Goal: Task Accomplishment & Management: Use online tool/utility

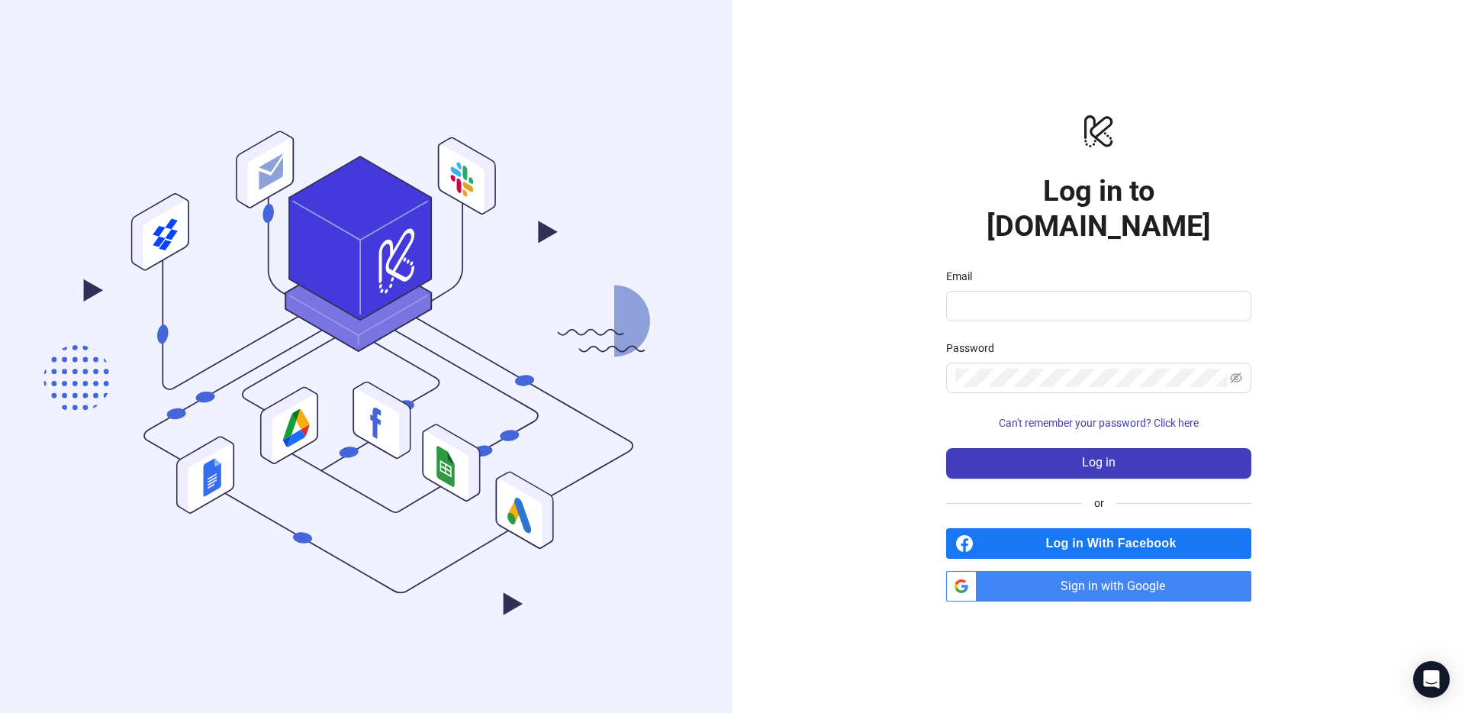
click at [1146, 579] on span "Sign in with Google" at bounding box center [1117, 586] width 269 height 31
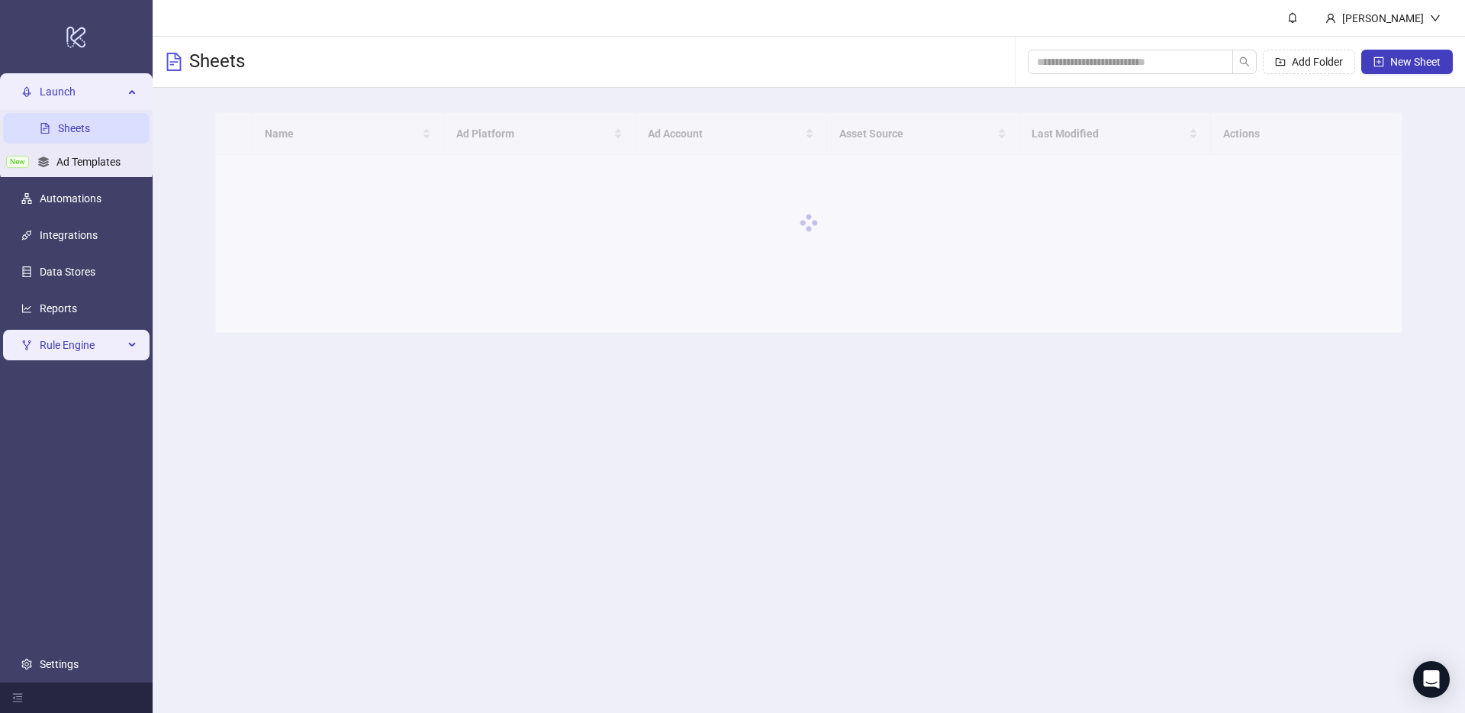
click at [82, 341] on span "Rule Engine" at bounding box center [82, 345] width 84 height 31
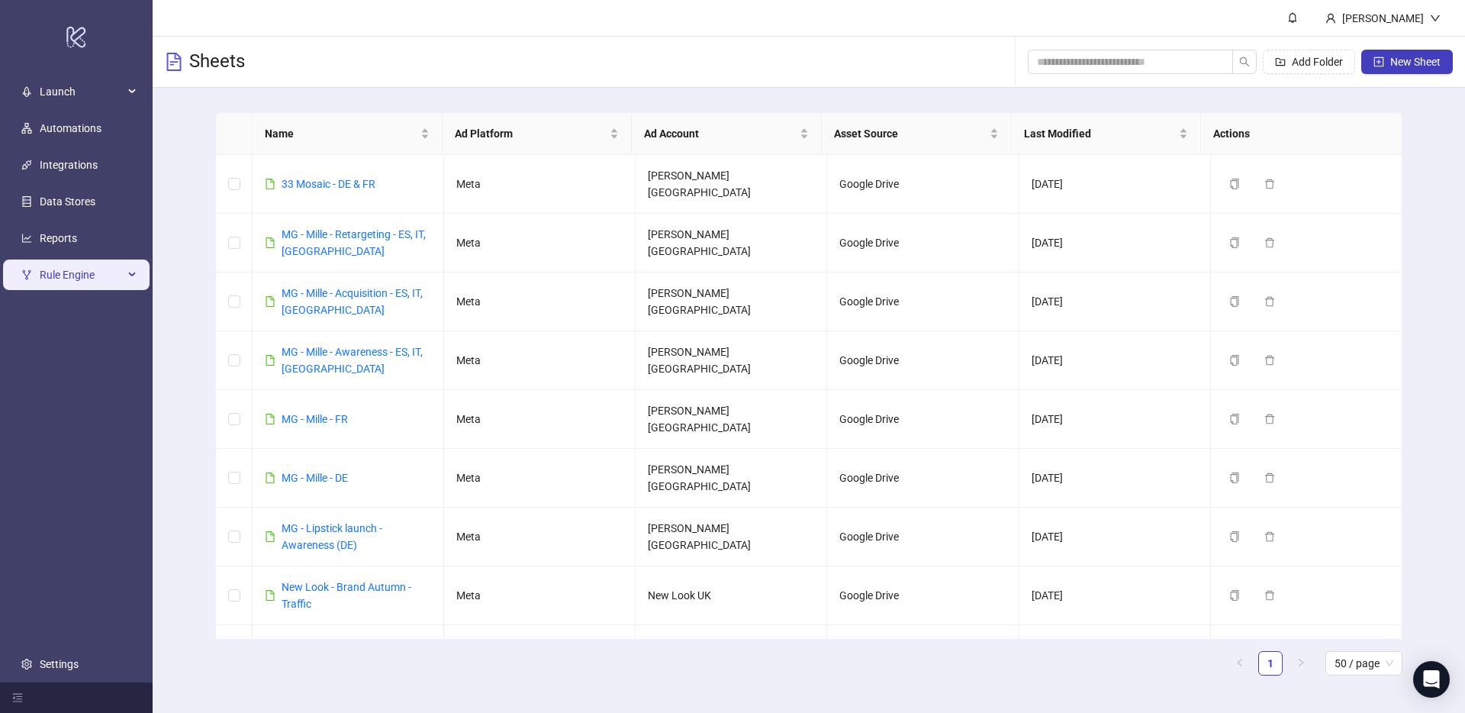
click at [104, 282] on span "Rule Engine" at bounding box center [82, 275] width 84 height 31
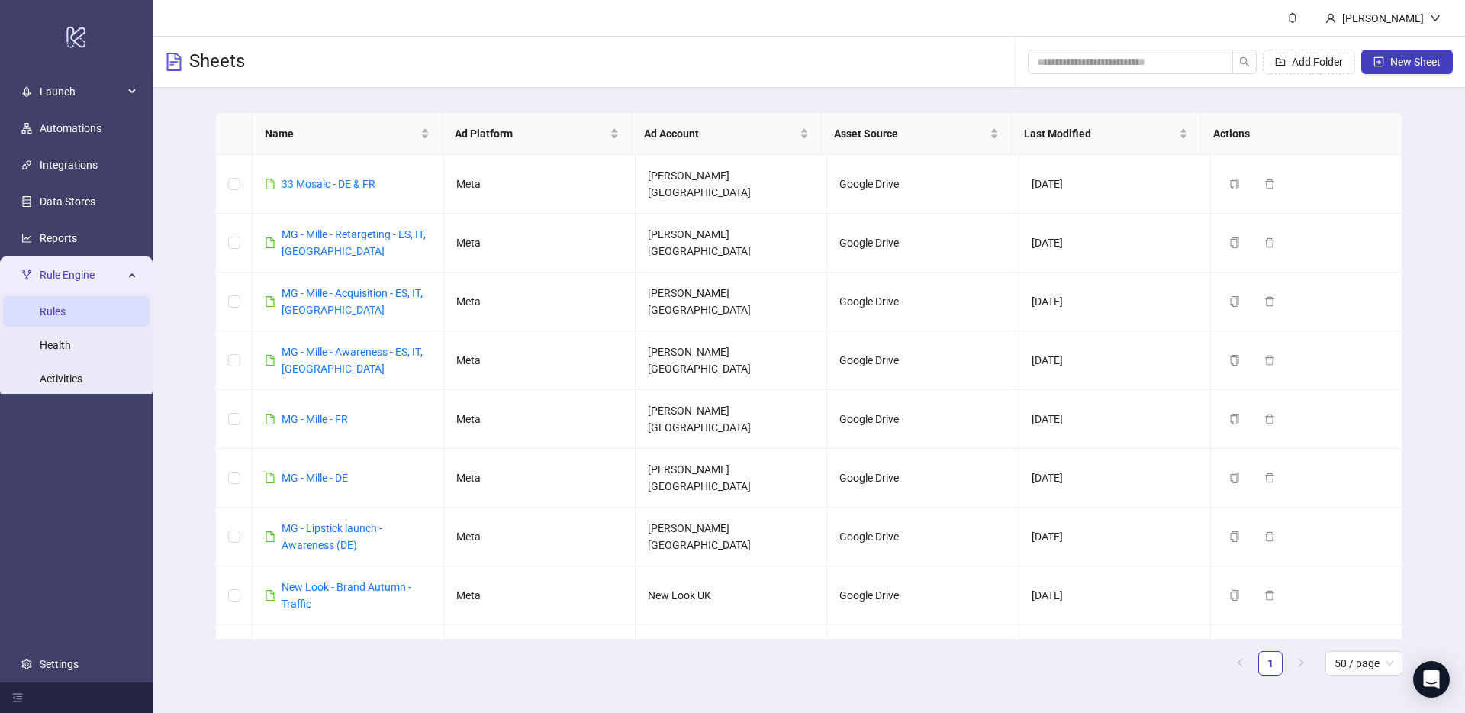
click at [63, 315] on link "Rules" at bounding box center [53, 311] width 26 height 12
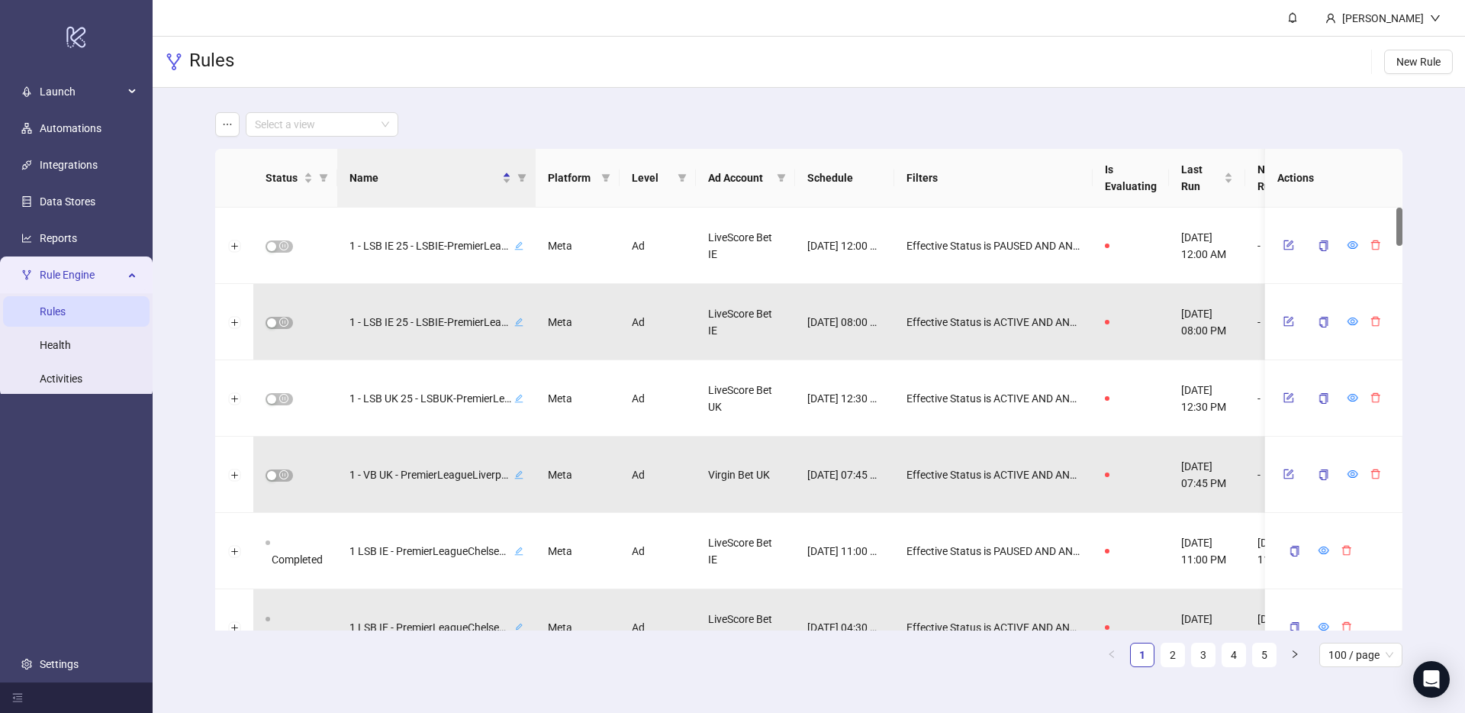
click at [600, 99] on main "Select a view Status Name Platform Level Ad Account Schedule Filters Is Evaluat…" at bounding box center [809, 396] width 1212 height 616
click at [345, 119] on input "search" at bounding box center [315, 124] width 121 height 23
click at [320, 179] on div "LiveScore Bet UK" at bounding box center [322, 179] width 128 height 17
click at [541, 86] on div "Rules New Rule" at bounding box center [809, 62] width 1313 height 51
click at [601, 178] on icon "filter" at bounding box center [605, 177] width 9 height 9
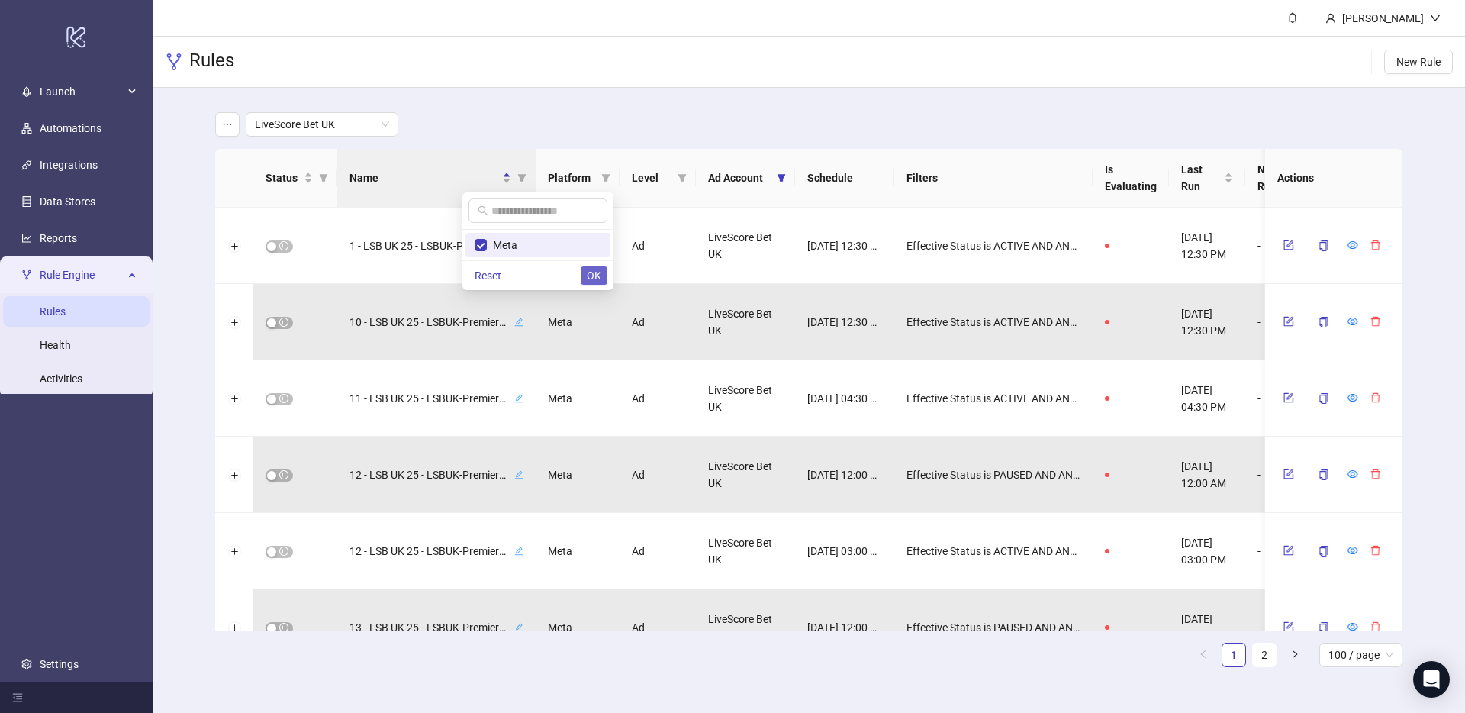
click at [593, 273] on span "OK" at bounding box center [594, 275] width 15 height 12
click at [781, 176] on icon "filter" at bounding box center [782, 178] width 8 height 8
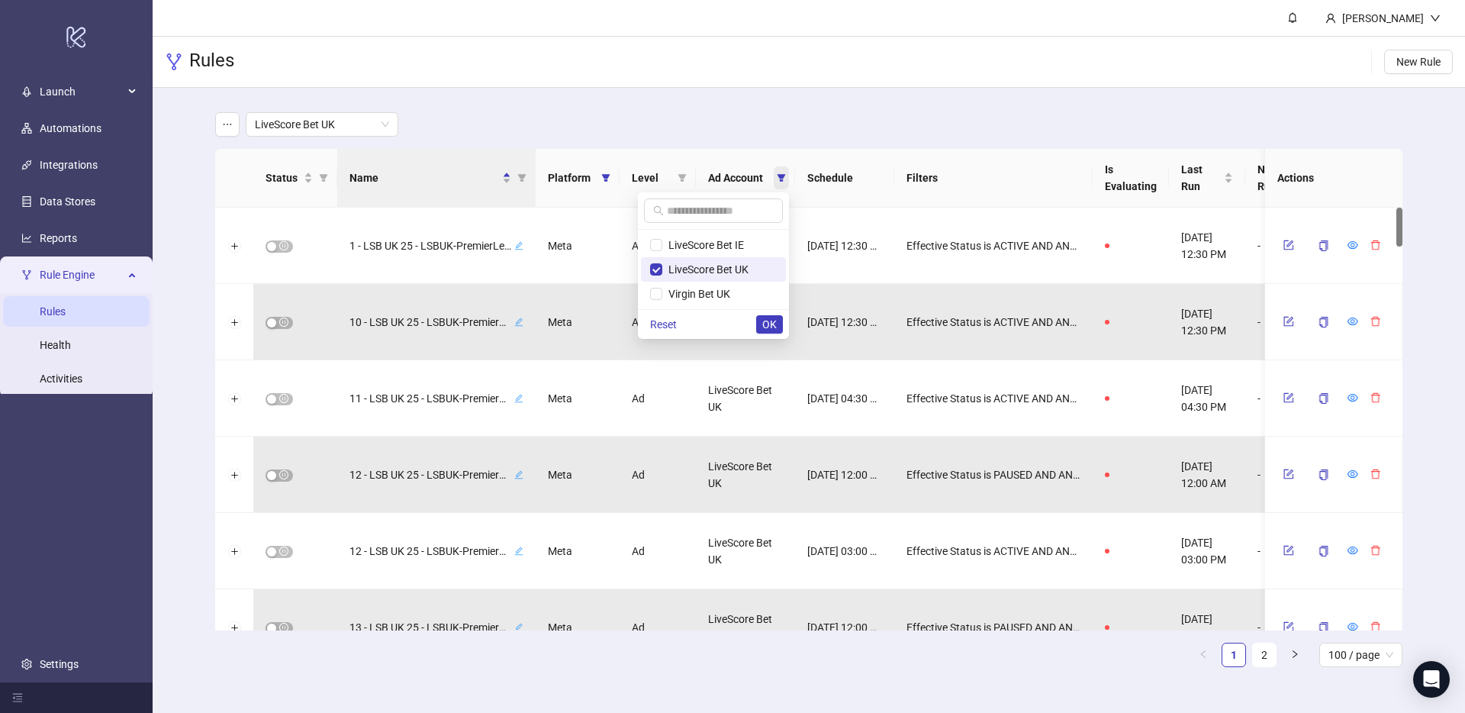
click at [781, 176] on icon "filter" at bounding box center [782, 178] width 8 height 8
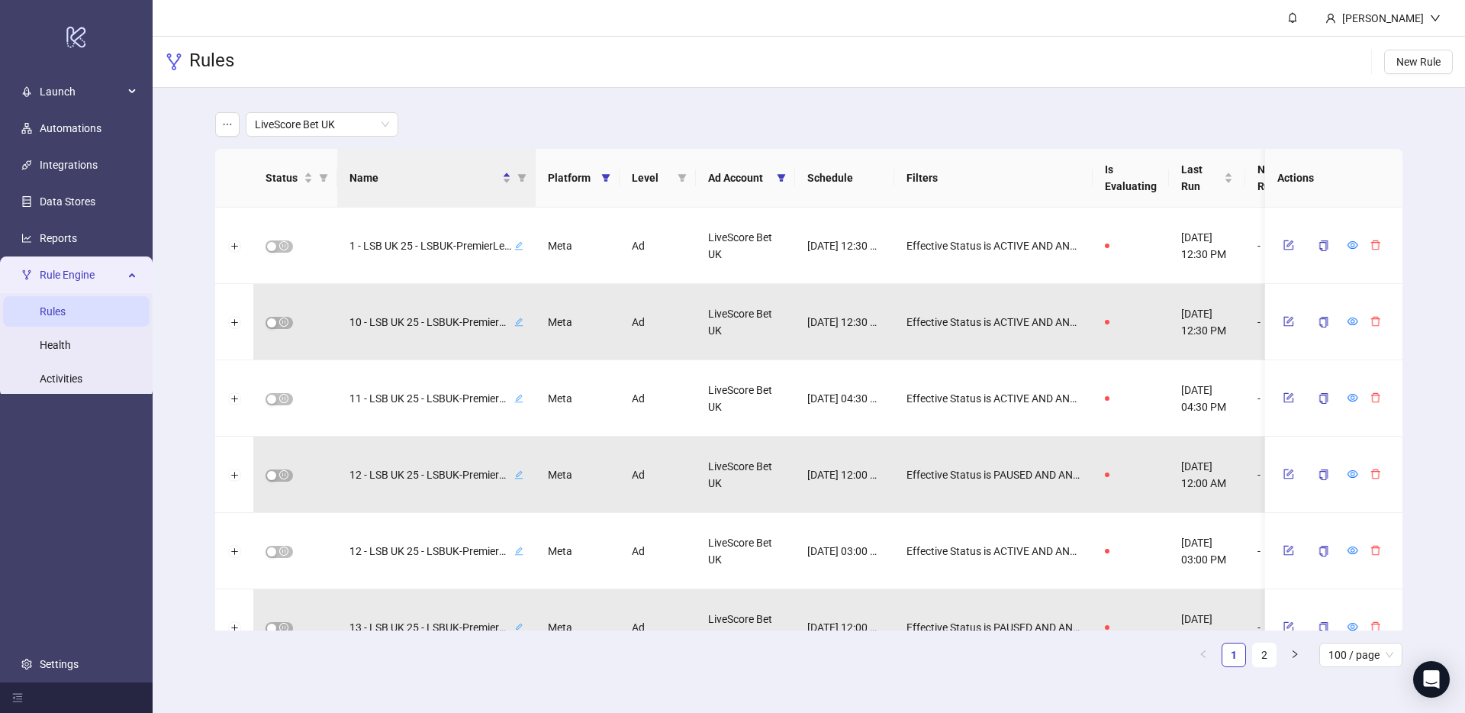
click at [845, 176] on th "Schedule" at bounding box center [844, 178] width 99 height 59
click at [522, 178] on icon "filter" at bounding box center [522, 178] width 8 height 8
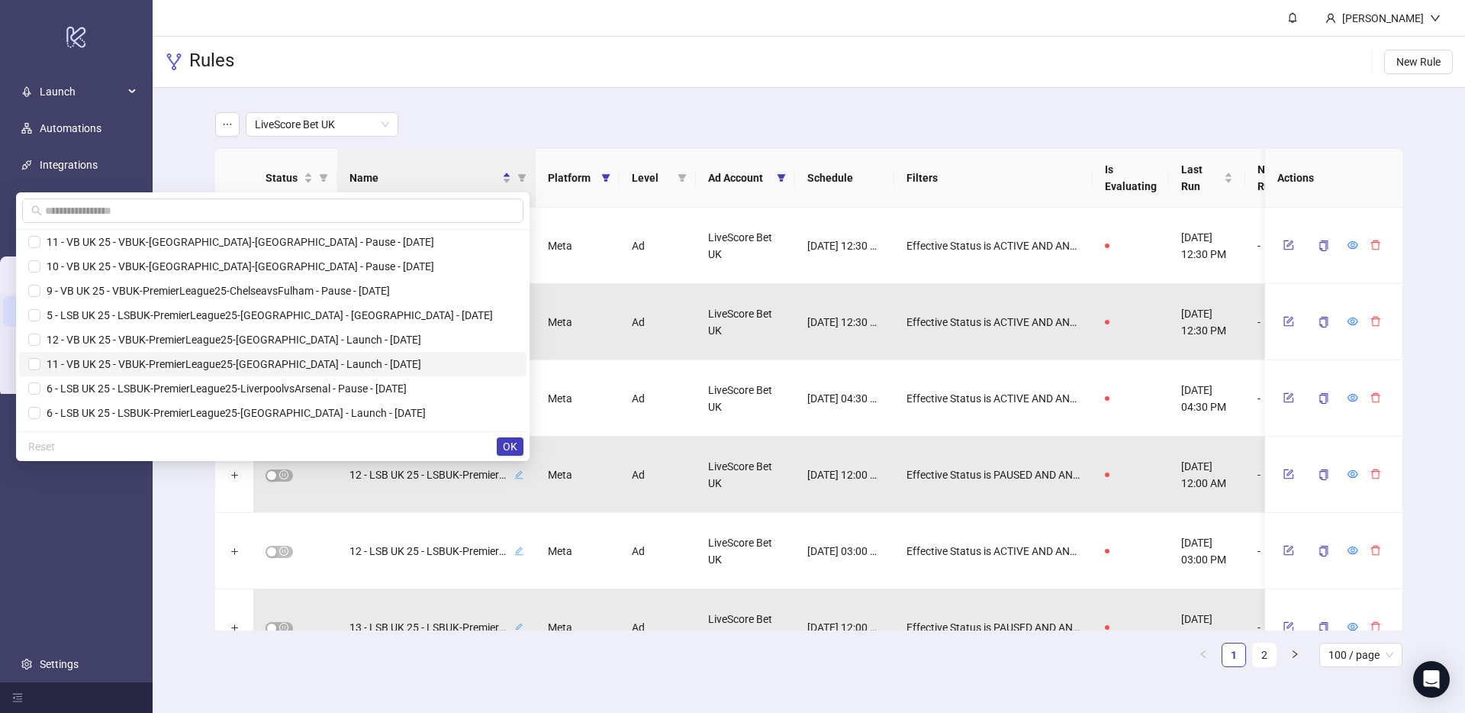
scroll to position [1903, 0]
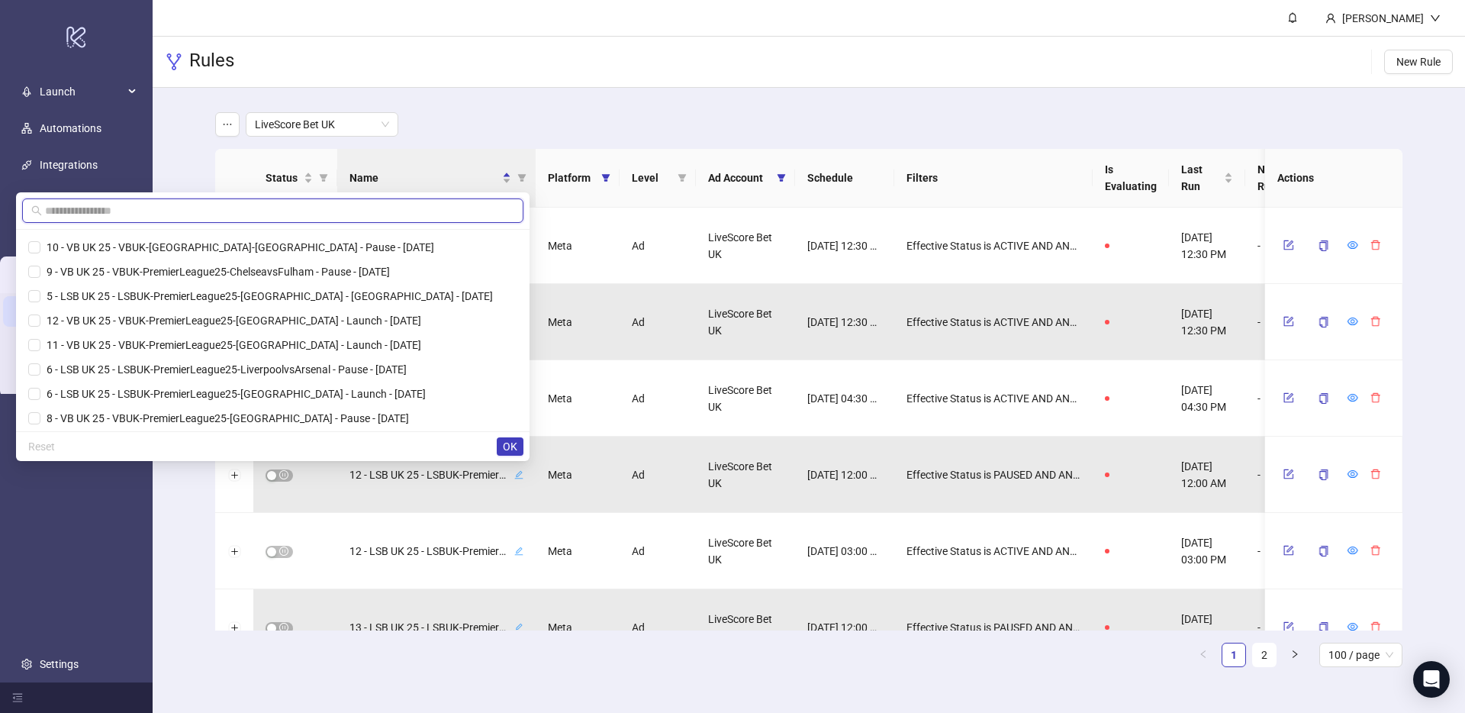
click at [140, 215] on input "text" at bounding box center [279, 210] width 469 height 17
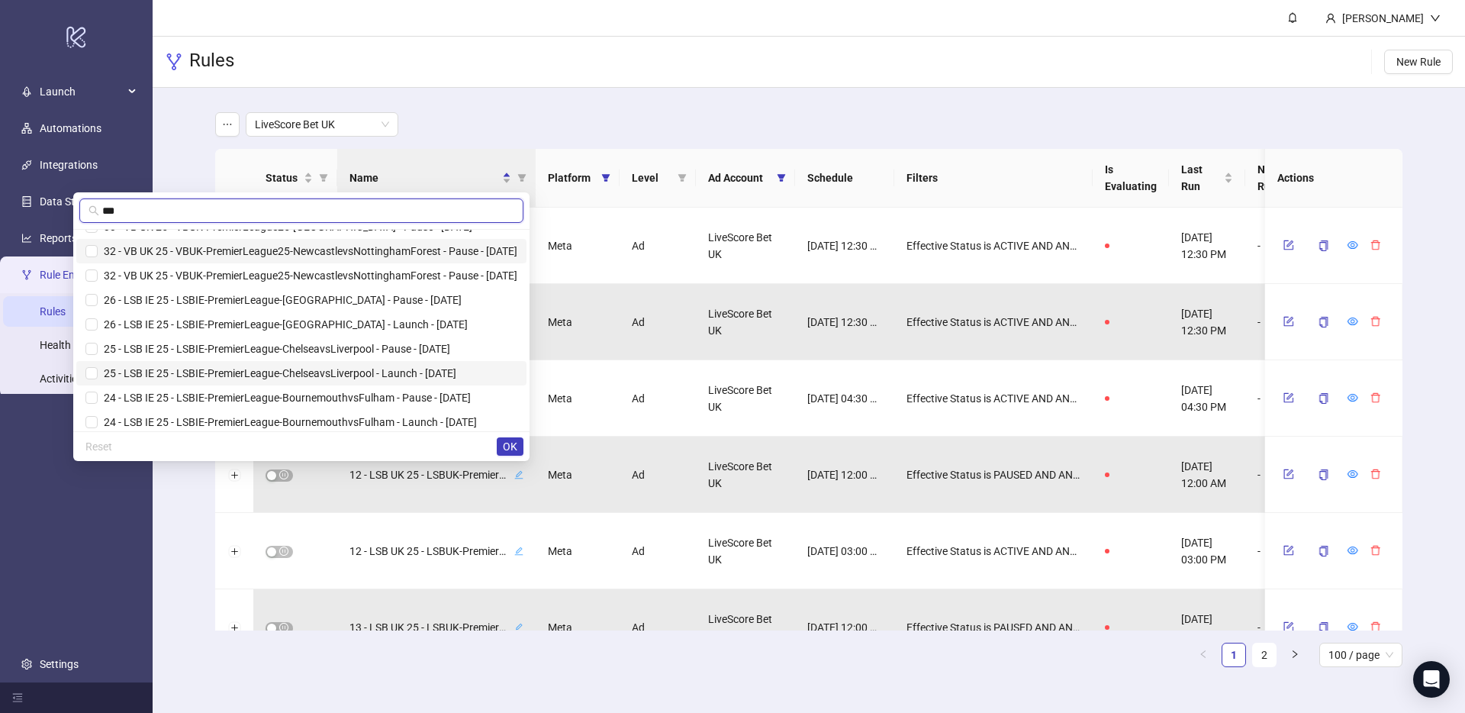
scroll to position [122, 0]
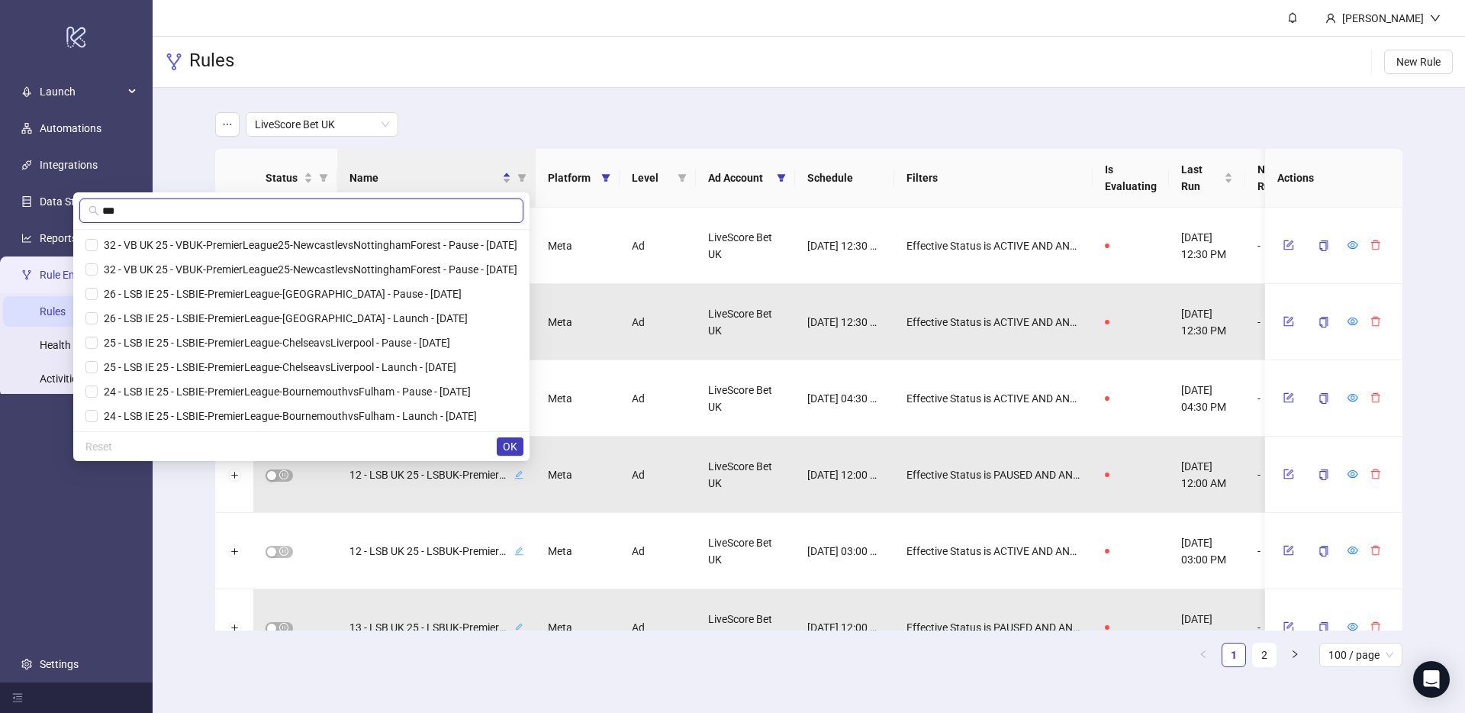
type input "***"
click at [601, 92] on main "LiveScore Bet UK Status Name Platform Level Ad Account Schedule Filters Is Eval…" at bounding box center [809, 396] width 1212 height 616
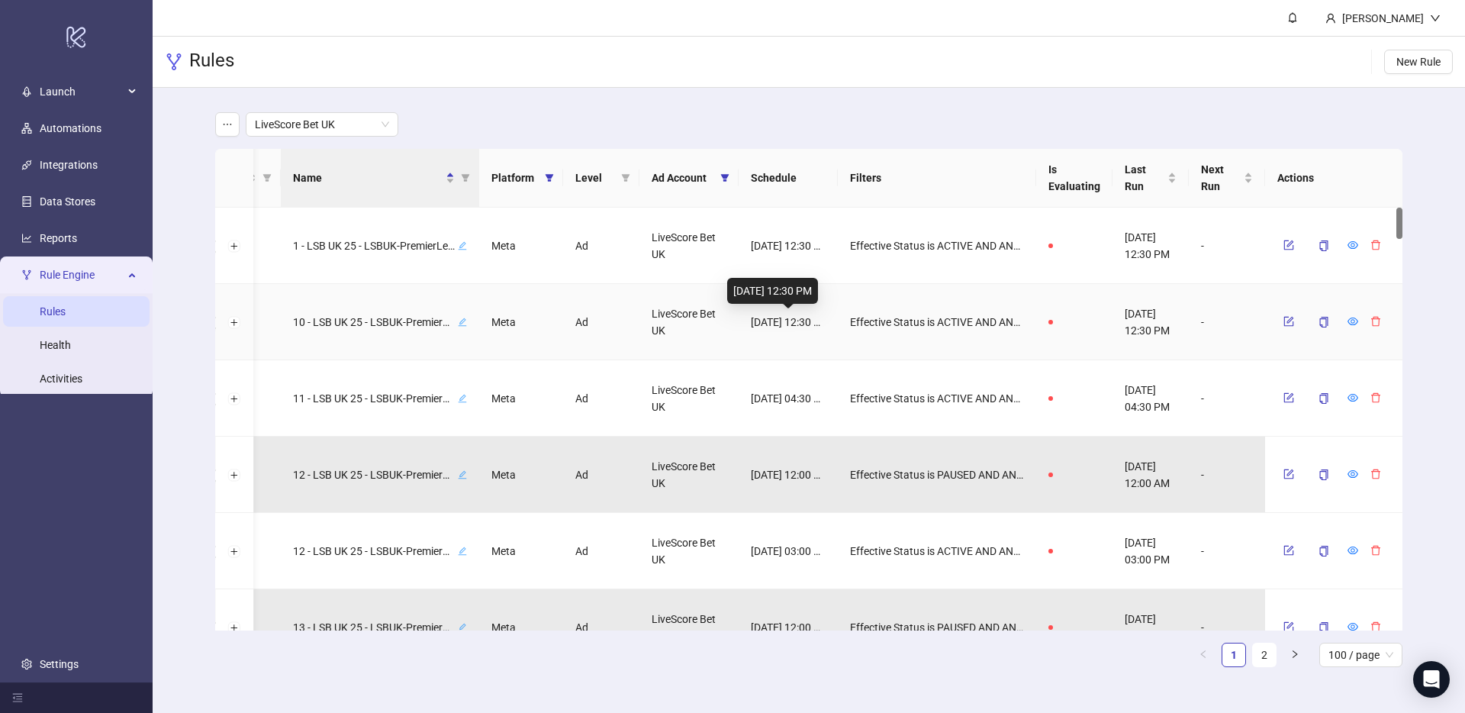
scroll to position [0, 0]
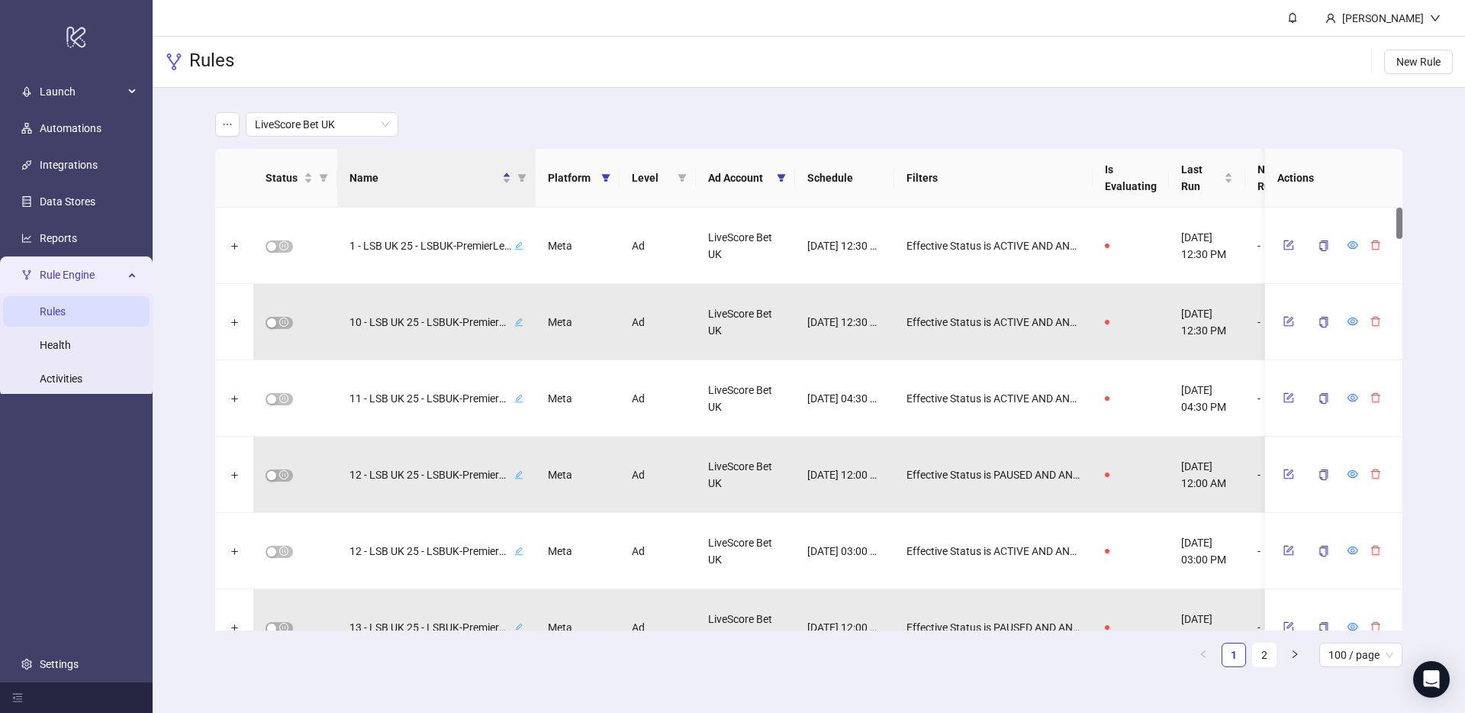
click at [759, 186] on th "Ad Account" at bounding box center [745, 178] width 99 height 59
click at [781, 178] on icon "filter" at bounding box center [782, 178] width 8 height 8
click at [775, 326] on span "OK" at bounding box center [769, 324] width 15 height 12
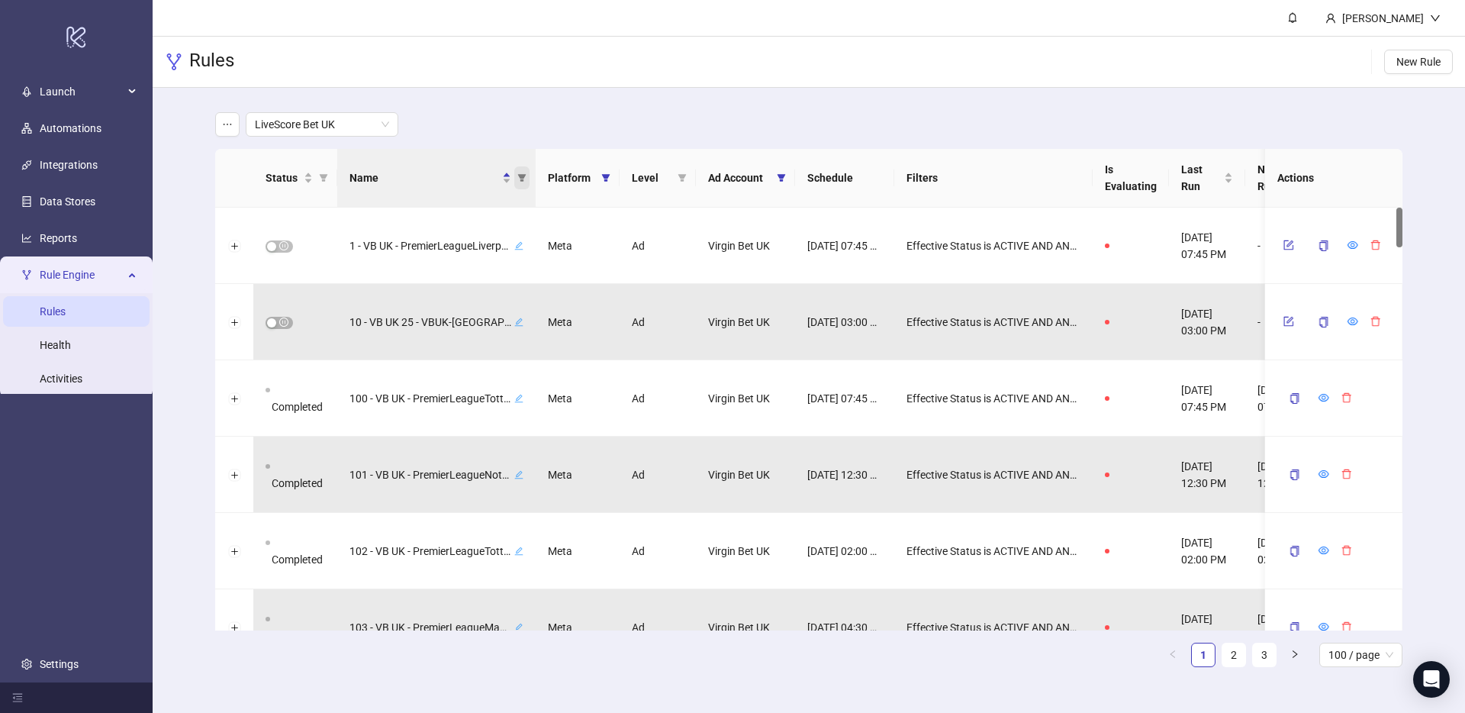
click at [523, 178] on icon "filter" at bounding box center [522, 178] width 8 height 8
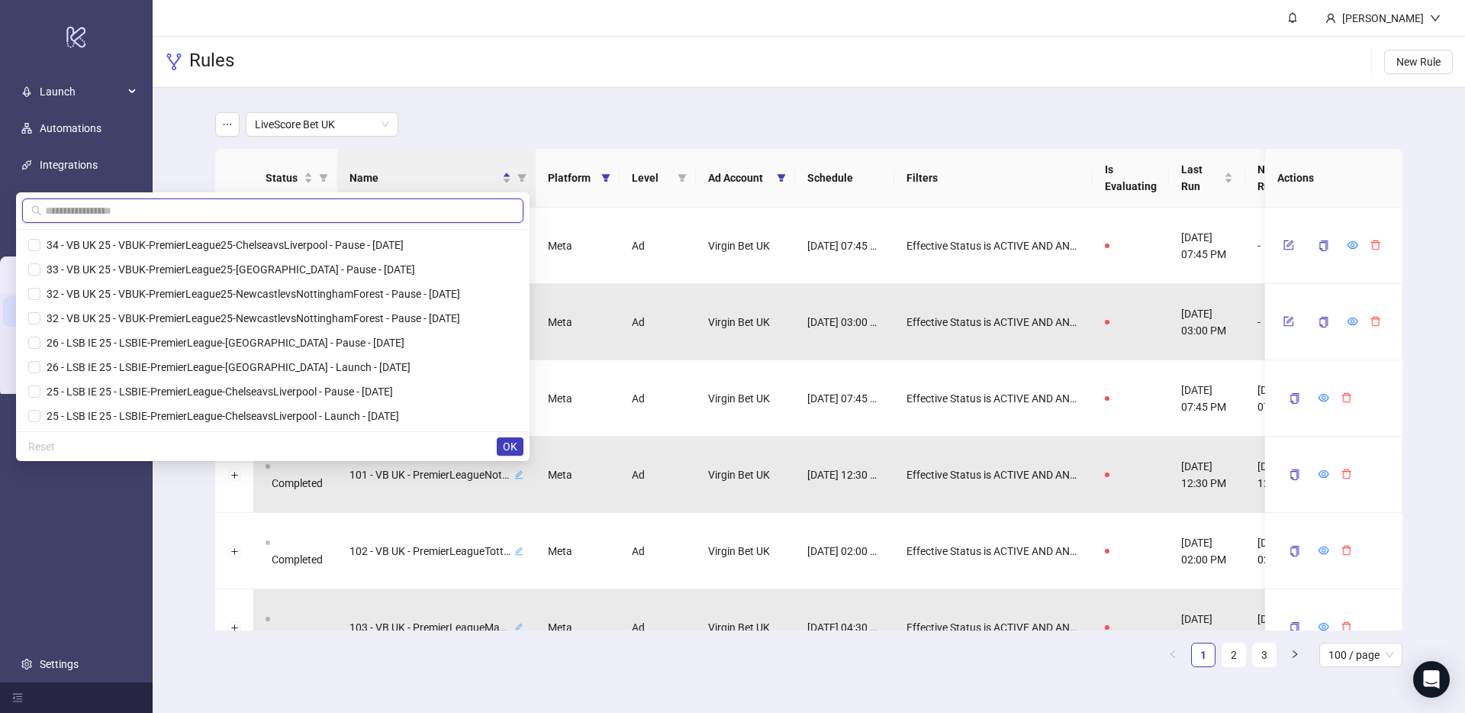
click at [431, 211] on input "text" at bounding box center [279, 210] width 469 height 17
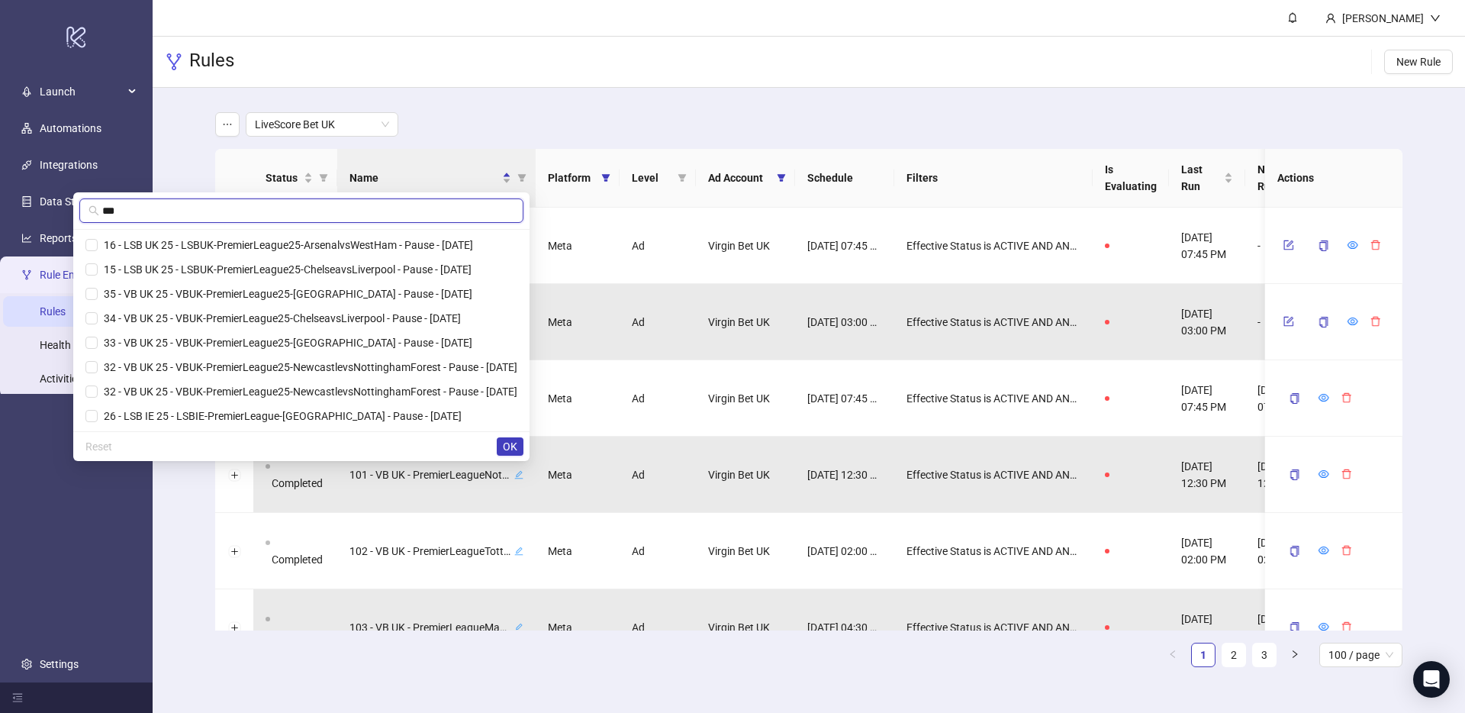
type input "***"
click at [463, 83] on div "Rules New Rule" at bounding box center [809, 62] width 1313 height 51
